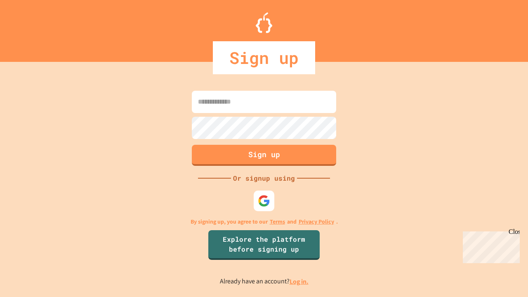
click at [300, 281] on link "Log in." at bounding box center [299, 281] width 19 height 9
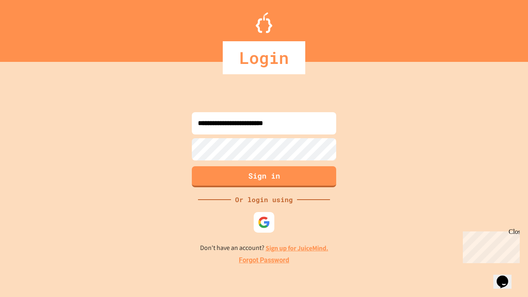
type input "**********"
